Goal: Transaction & Acquisition: Purchase product/service

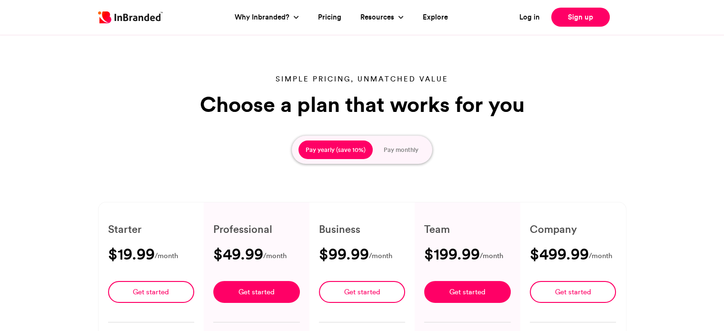
type input "****"
click at [701, 60] on div "Simple pricing, unmatched value Choose a plan that works for you Pay yearly (sa…" at bounding box center [362, 276] width 724 height 500
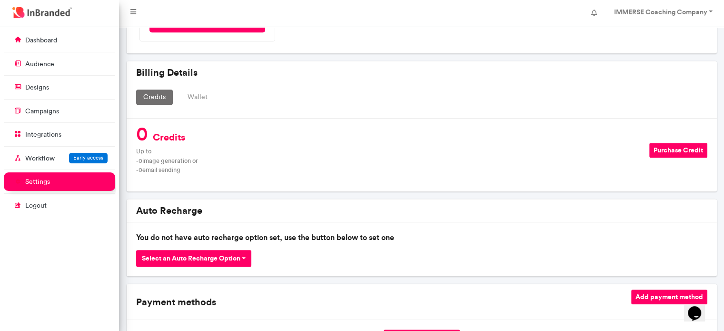
scroll to position [619, 0]
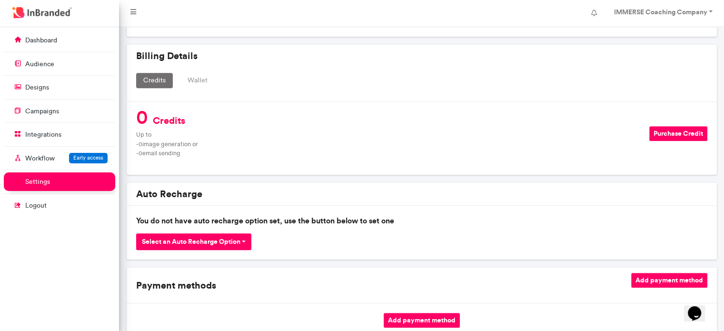
click at [675, 135] on button "Purchase Credit" at bounding box center [678, 133] width 58 height 15
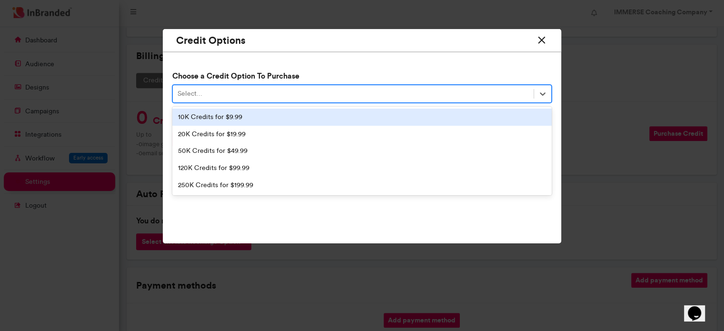
click at [289, 94] on div "Select..." at bounding box center [353, 94] width 361 height 16
click at [246, 116] on div "10K Credits for $9.99" at bounding box center [361, 117] width 379 height 17
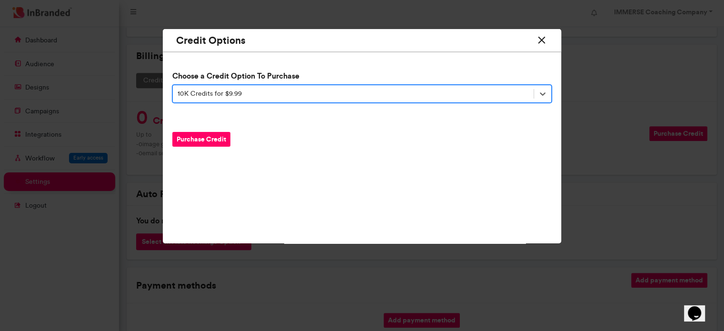
click at [208, 145] on button "Purchase Credit" at bounding box center [201, 139] width 58 height 15
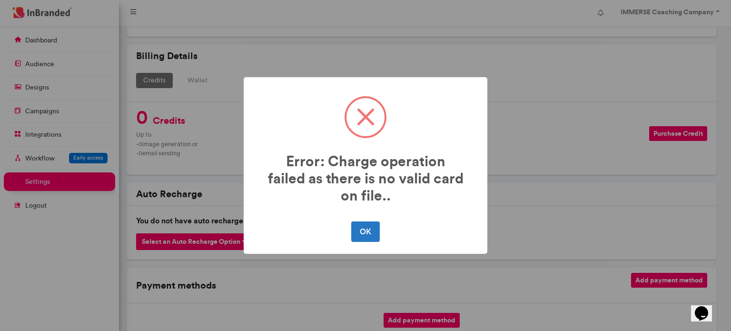
drag, startPoint x: 373, startPoint y: 232, endPoint x: 379, endPoint y: 209, distance: 23.2
click at [372, 231] on button "OK" at bounding box center [365, 231] width 28 height 20
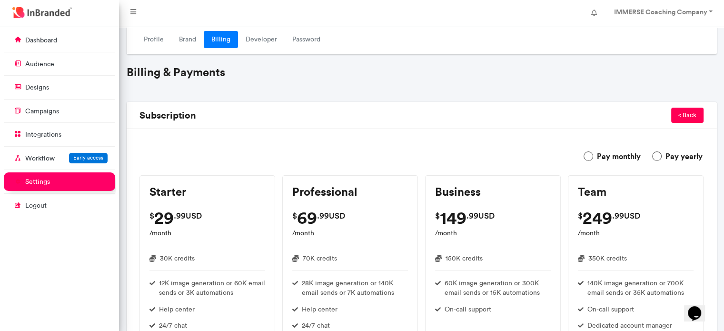
scroll to position [9, 0]
